Goal: Connect with others: Connect with other users

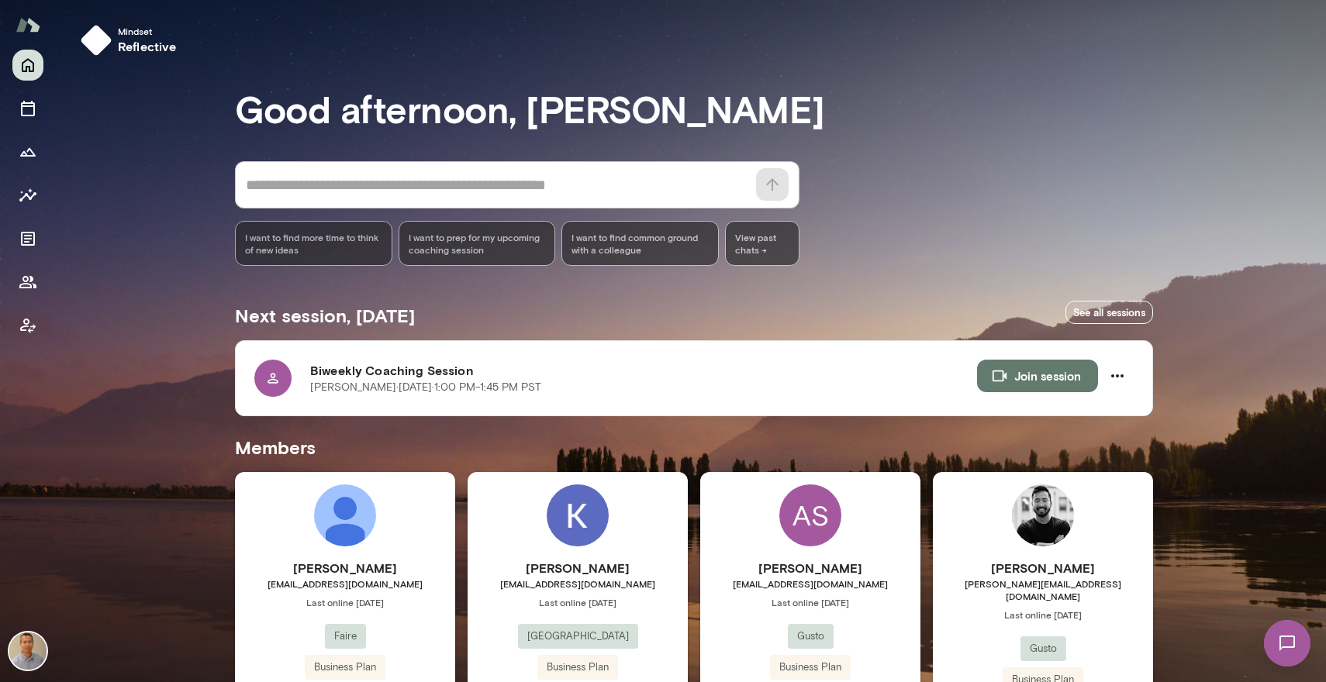
click at [1249, 391] on div "Mindset reflective Good afternoon, [PERSON_NAME] * ​ ​ I want to find more time…" at bounding box center [691, 542] width 1270 height 1084
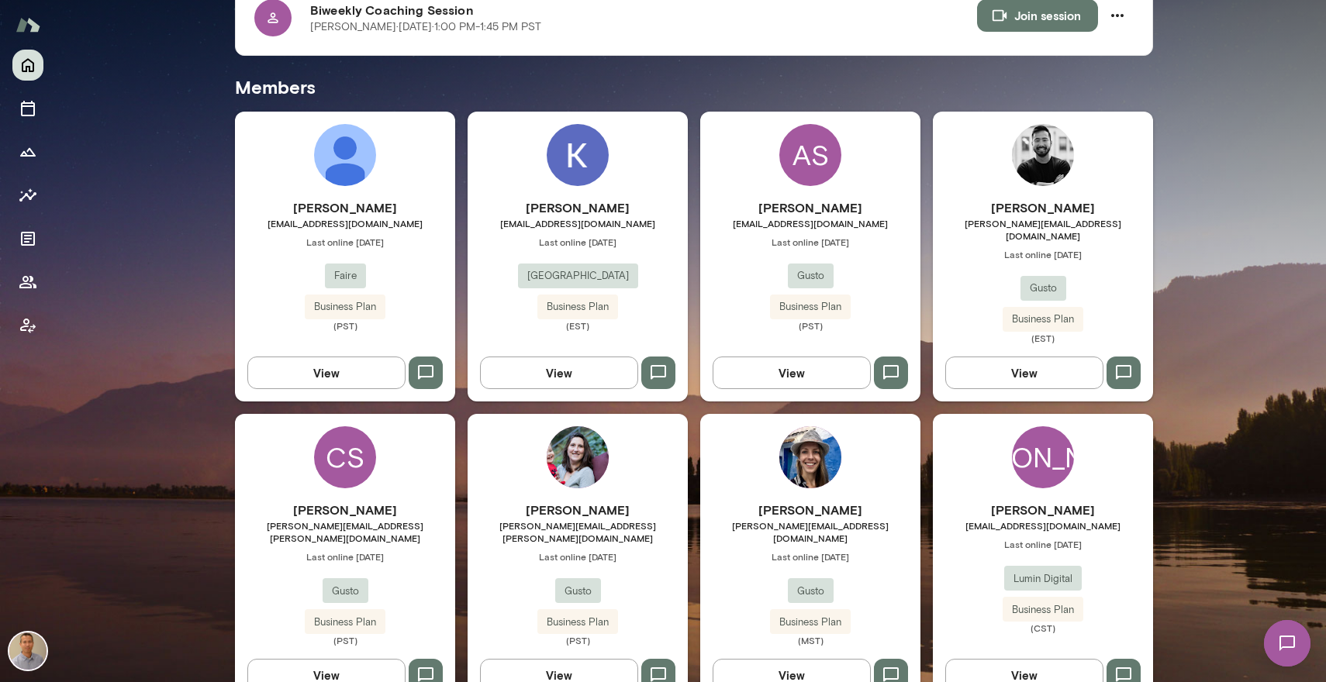
scroll to position [377, 0]
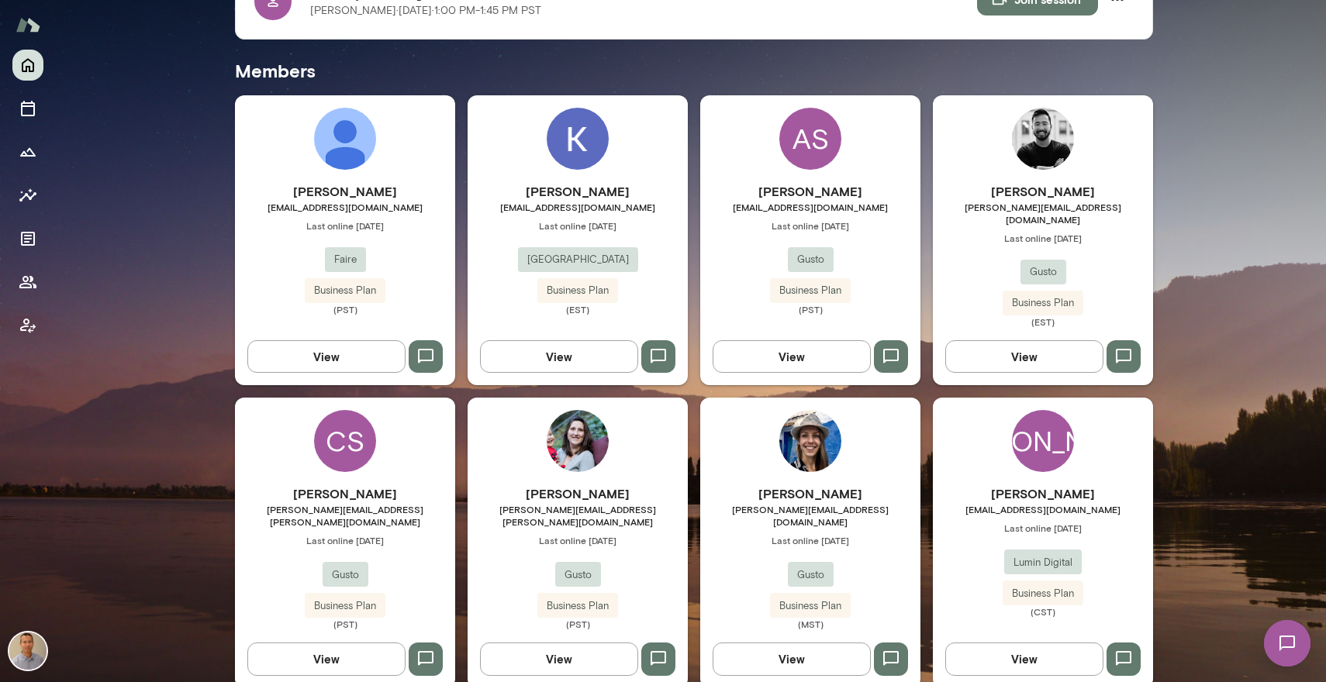
click at [735, 268] on div "[PERSON_NAME] [PERSON_NAME][EMAIL_ADDRESS][DOMAIN_NAME] Last online [DATE] Gust…" at bounding box center [810, 248] width 220 height 133
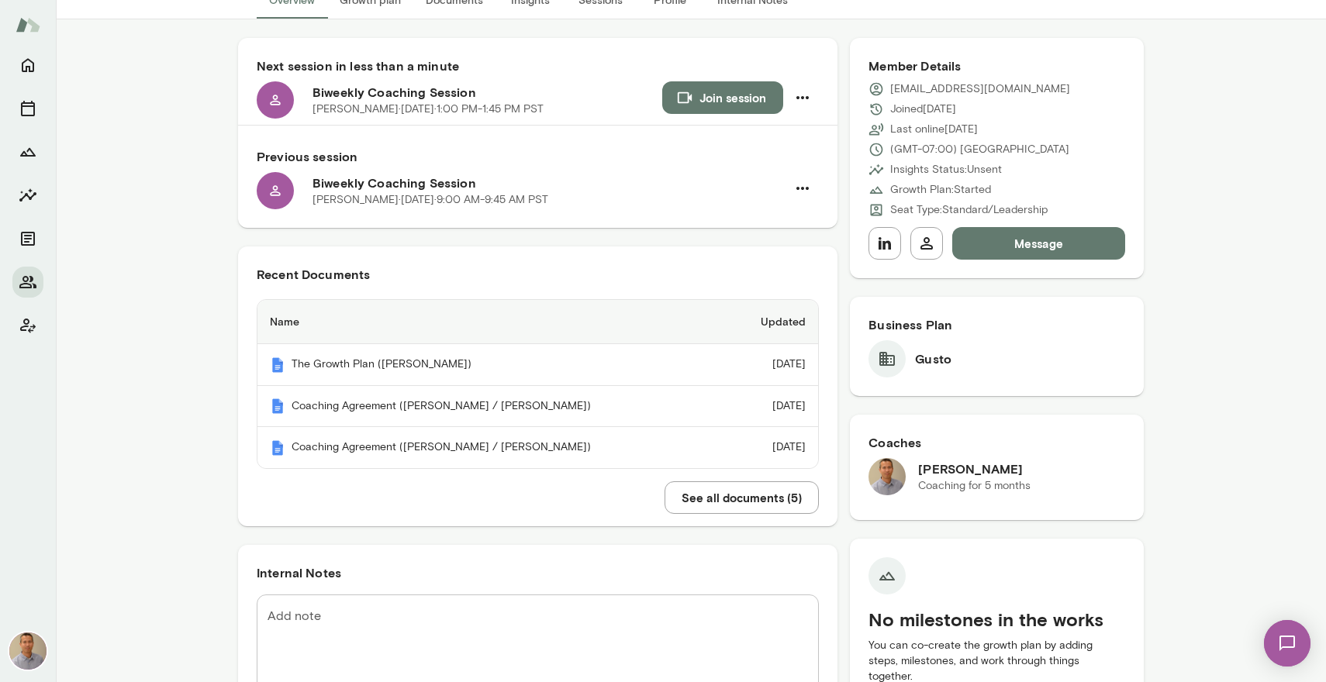
click at [695, 499] on button "See all documents ( 5 )" at bounding box center [741, 497] width 154 height 33
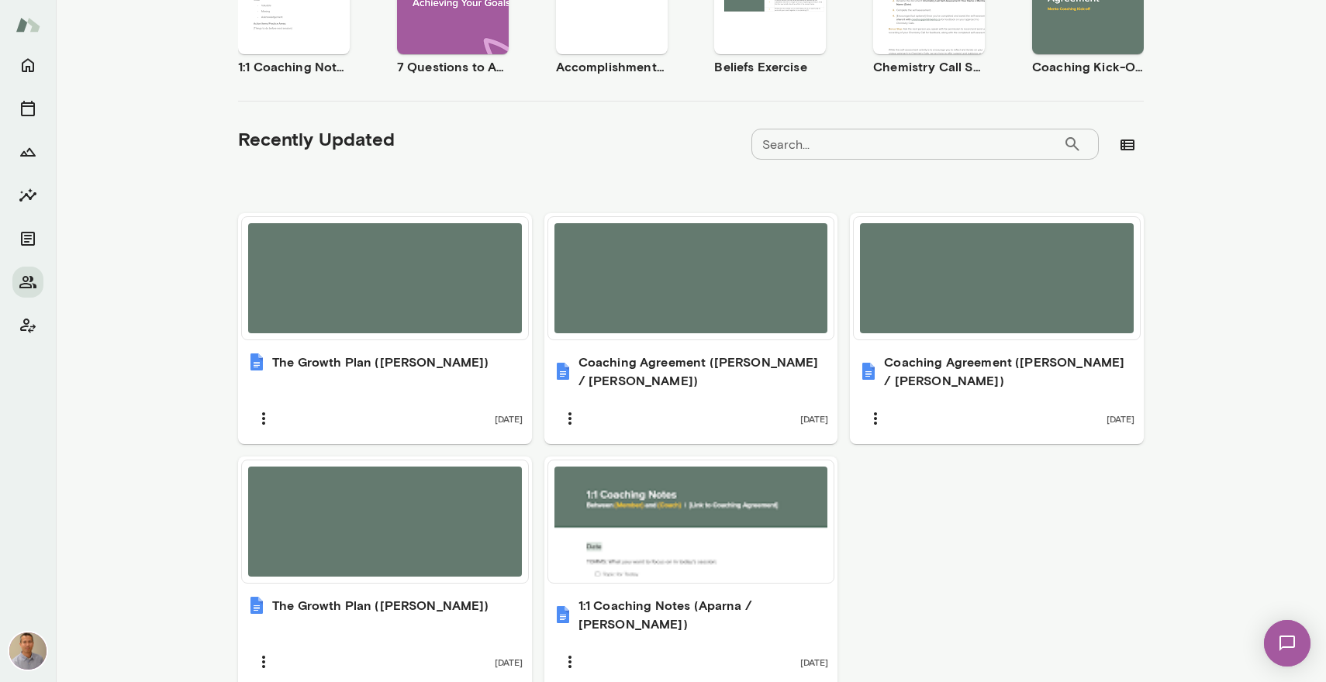
scroll to position [403, 0]
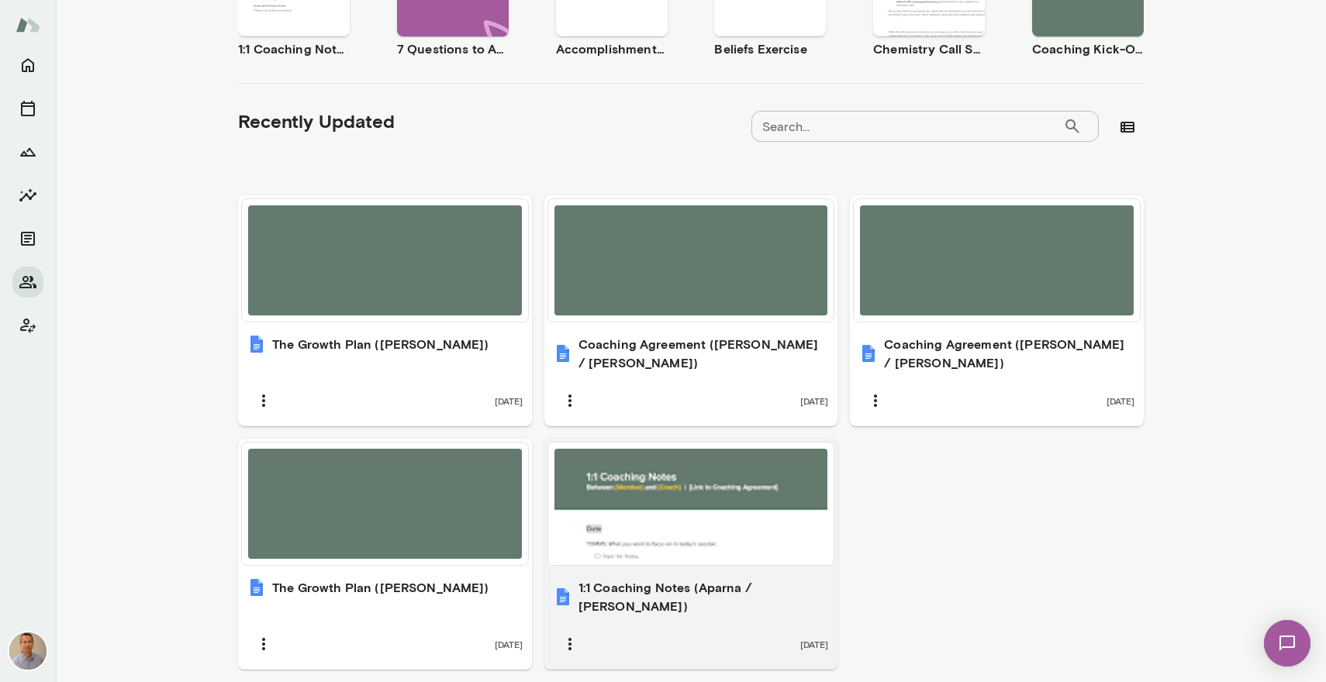
click at [636, 531] on div at bounding box center [691, 504] width 274 height 110
